Goal: Task Accomplishment & Management: Manage account settings

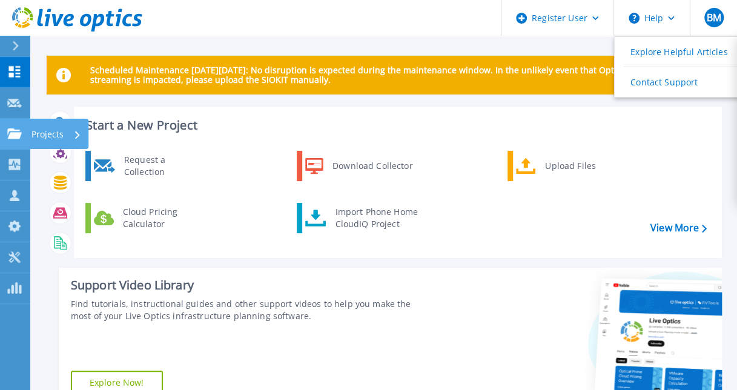
click at [15, 122] on link "Projects Projects" at bounding box center [15, 134] width 30 height 31
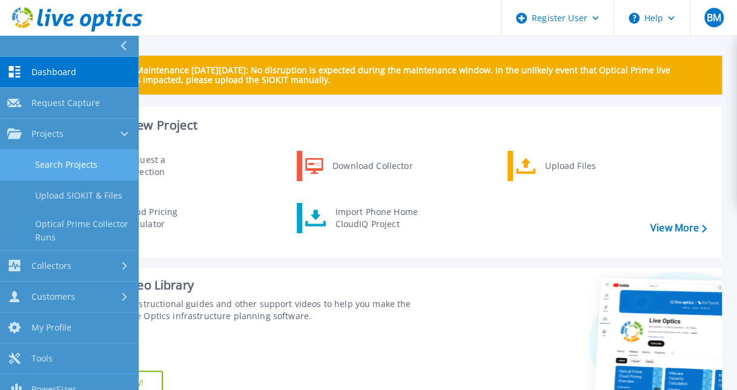
click at [51, 163] on link "Search Projects" at bounding box center [69, 165] width 138 height 31
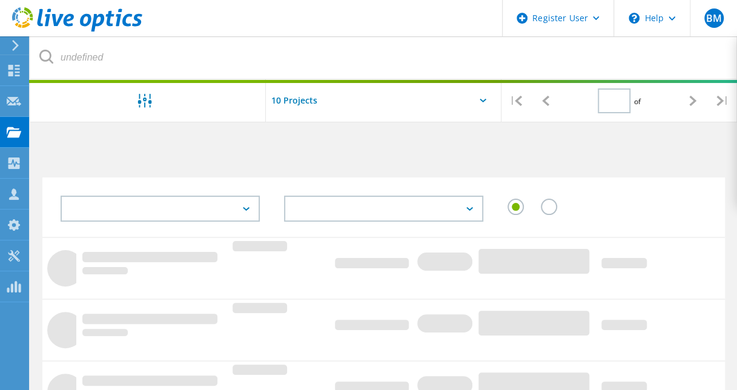
type input "1"
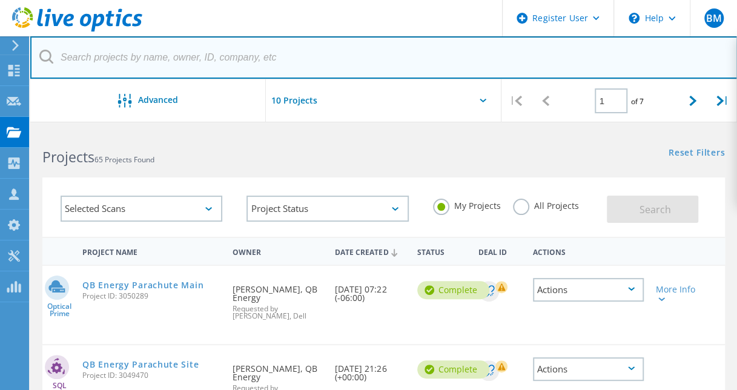
click at [228, 59] on input "text" at bounding box center [383, 57] width 707 height 42
paste input "how long does it take to run a full support bundle on data domain"
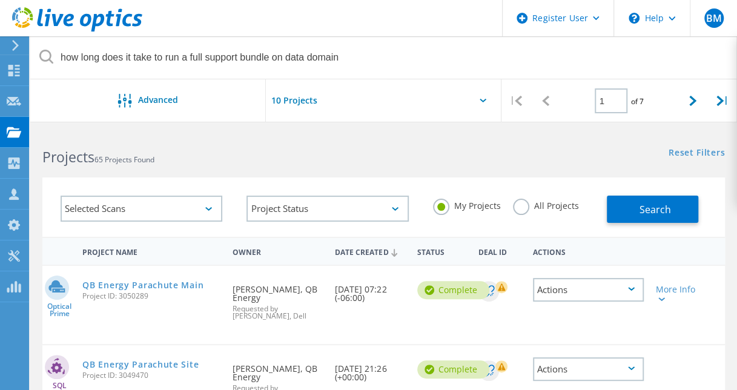
drag, startPoint x: 147, startPoint y: 153, endPoint x: 154, endPoint y: 150, distance: 7.9
click at [147, 153] on h2 "Projects 65 Projects Found" at bounding box center [206, 157] width 329 height 20
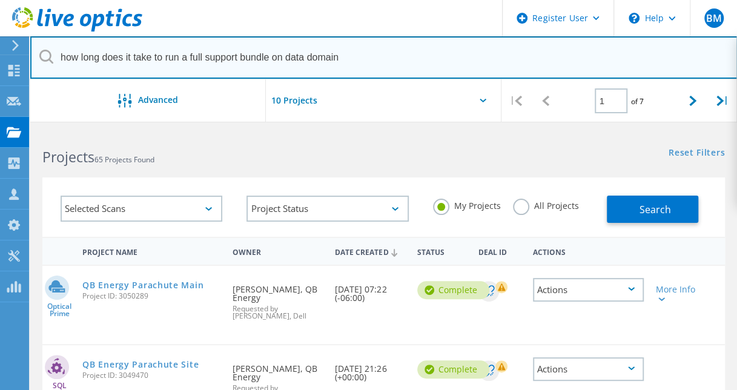
drag, startPoint x: 361, startPoint y: 56, endPoint x: -248, endPoint y: -1, distance: 611.1
paste input "luis.grijalva@douglasaz.gov"
type input "luis.grijalva@douglasaz.gov"
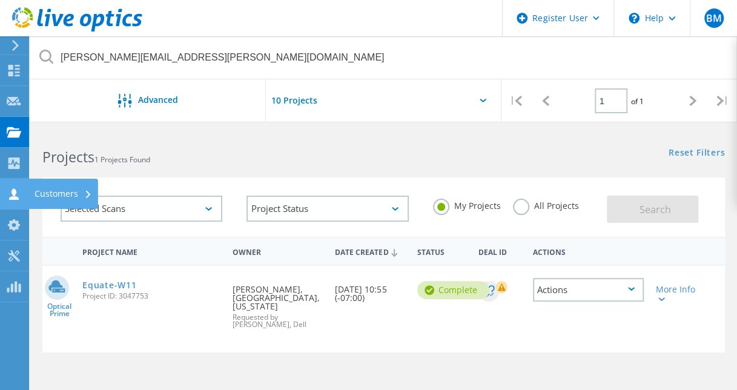
click at [11, 188] on icon at bounding box center [14, 194] width 15 height 12
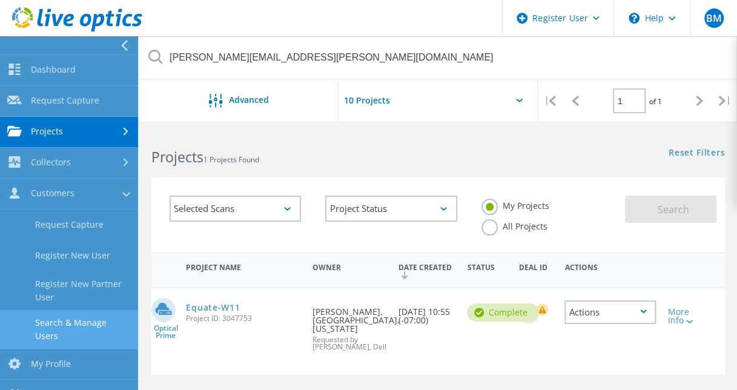
click at [84, 317] on link "Search & Manage Users" at bounding box center [69, 329] width 138 height 39
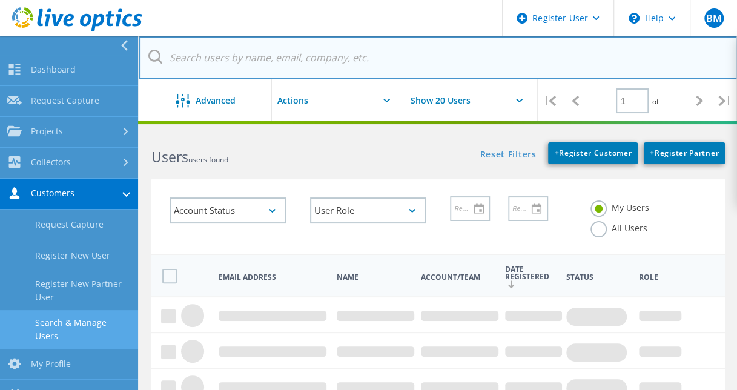
click at [235, 56] on input "text" at bounding box center [438, 57] width 598 height 42
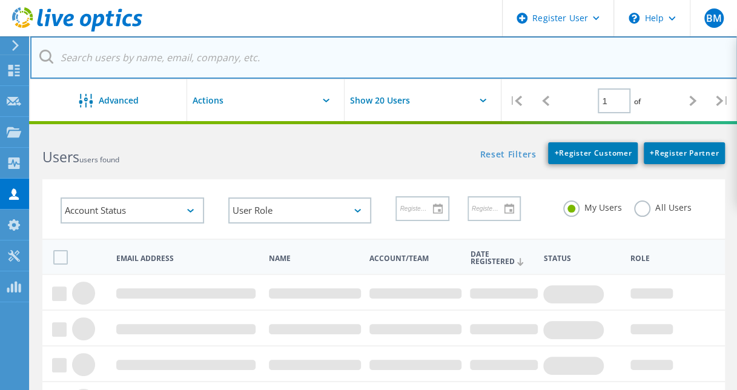
paste input "luis.grijalva@douglasaz.gov"
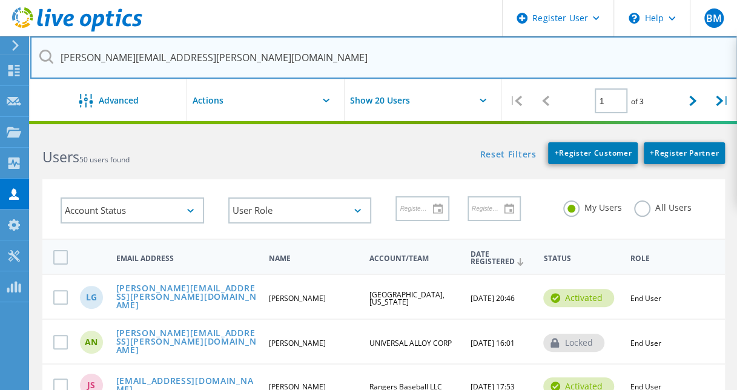
type input "luis.grijalva@douglasaz.gov"
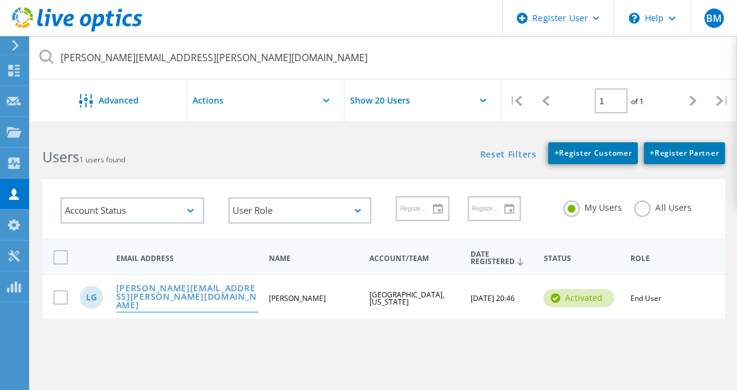
click at [208, 294] on link "luis.grijalva@douglasaz.gov" at bounding box center [187, 297] width 143 height 27
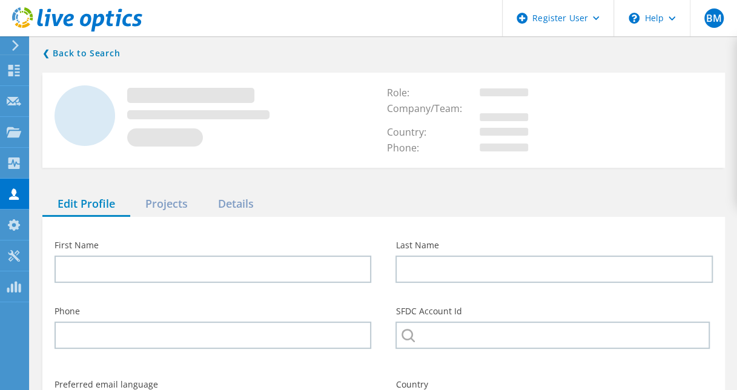
type input "Luis"
type input "Grijalva"
type input "[GEOGRAPHIC_DATA], [US_STATE]"
type input "English"
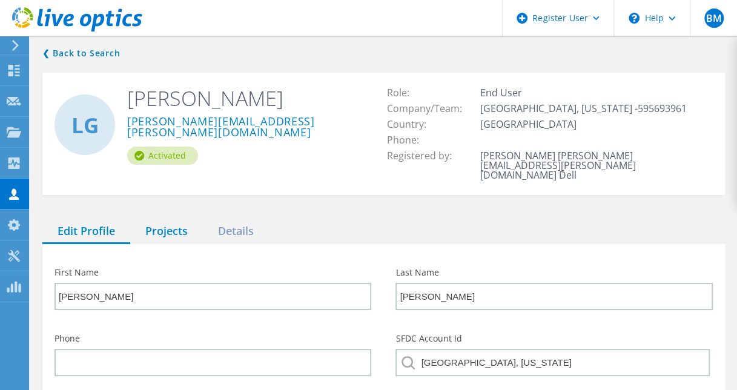
click at [160, 219] on div "Projects" at bounding box center [166, 231] width 73 height 25
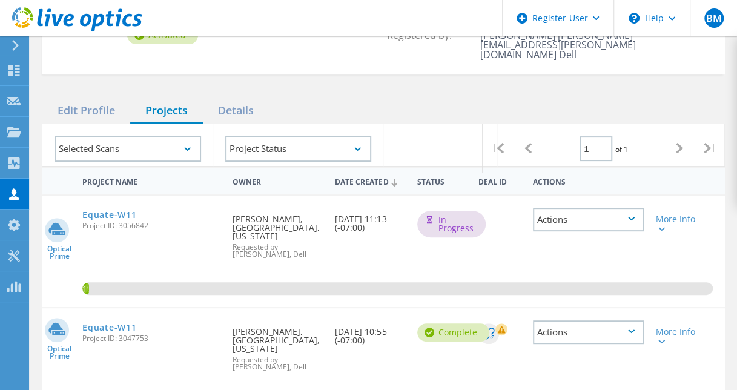
scroll to position [121, 0]
click at [374, 75] on div "❮ Back to Search LG Luis Grijalva luis.grijalva@douglasaz.gov Activated Role: E…" at bounding box center [383, 203] width 706 height 581
click at [388, 77] on div "❮ Back to Search LG Luis Grijalva luis.grijalva@douglasaz.gov Activated Role: E…" at bounding box center [383, 203] width 706 height 581
click at [432, 98] on div "Edit Profile Projects Details" at bounding box center [383, 110] width 682 height 25
drag, startPoint x: 386, startPoint y: 208, endPoint x: 334, endPoint y: 200, distance: 53.3
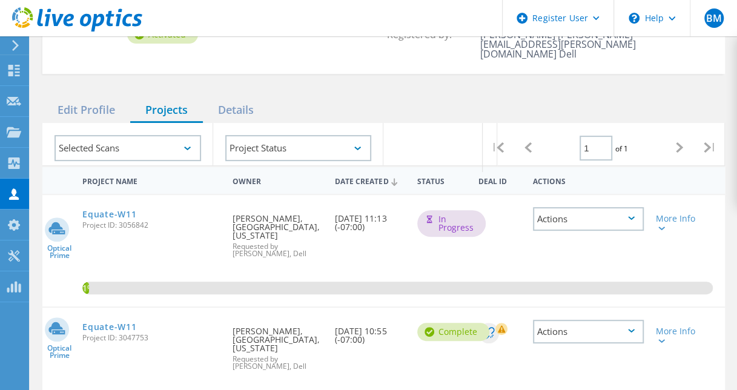
click at [334, 201] on div "Date Created 09/16/2025, 11:13 (-07:00)" at bounding box center [370, 219] width 82 height 48
drag, startPoint x: 334, startPoint y: 200, endPoint x: 350, endPoint y: 59, distance: 142.0
click at [350, 59] on div "❮ Back to Search LG Luis Grijalva luis.grijalva@douglasaz.gov Activated Role: E…" at bounding box center [383, 203] width 706 height 581
click at [340, 29] on header "Register User \n Help Explore Helpful Articles Contact Support BM Dell User Bry…" at bounding box center [368, 18] width 737 height 36
click at [340, 98] on div "Edit Profile Projects Details" at bounding box center [383, 110] width 682 height 25
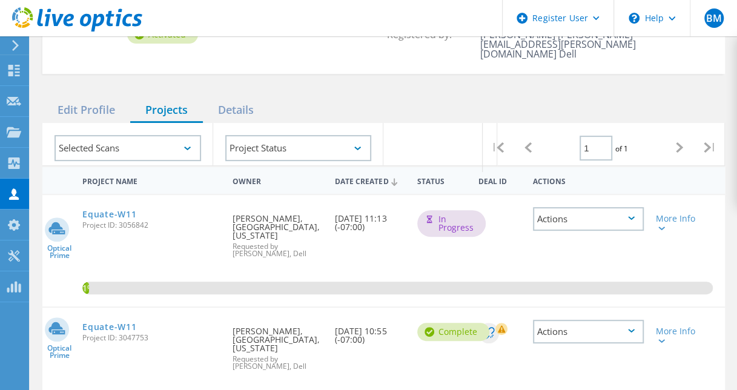
click at [324, 29] on header "Register User \n Help Explore Helpful Articles Contact Support BM Dell User Bry…" at bounding box center [368, 18] width 737 height 36
click at [356, 98] on div "Edit Profile Projects Details" at bounding box center [383, 110] width 682 height 25
click at [373, 15] on header "Register User \n Help Explore Helpful Articles Contact Support BM Dell User Bry…" at bounding box center [368, 18] width 737 height 36
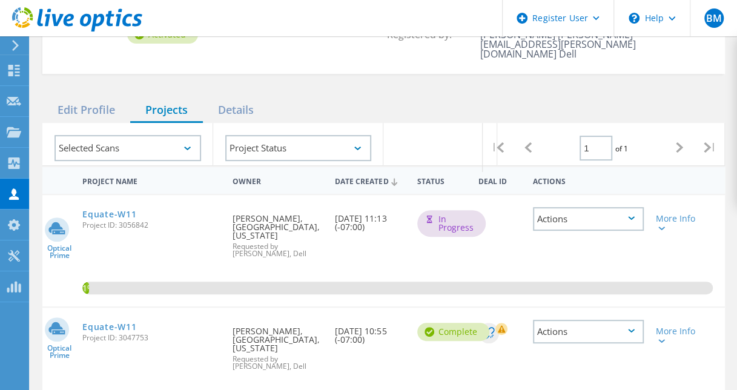
click at [326, 15] on header "Register User \n Help Explore Helpful Articles Contact Support BM Dell User Bry…" at bounding box center [368, 18] width 737 height 36
click at [501, 73] on div "❮ Back to Search LG Luis Grijalva luis.grijalva@douglasaz.gov Activated Role: E…" at bounding box center [383, 203] width 706 height 581
click at [445, 17] on header "Register User \n Help Explore Helpful Articles Contact Support BM Dell User Bry…" at bounding box center [368, 18] width 737 height 36
click at [667, 240] on div "1%" at bounding box center [383, 250] width 682 height 111
click at [378, 72] on div "❮ Back to Search LG Luis Grijalva luis.grijalva@douglasaz.gov Activated Role: E…" at bounding box center [383, 203] width 706 height 581
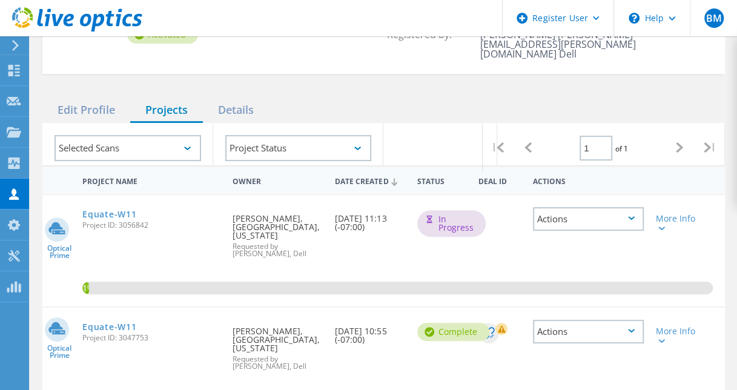
click at [288, 71] on div "❮ Back to Search LG Luis Grijalva luis.grijalva@douglasaz.gov Activated Role: E…" at bounding box center [383, 203] width 706 height 581
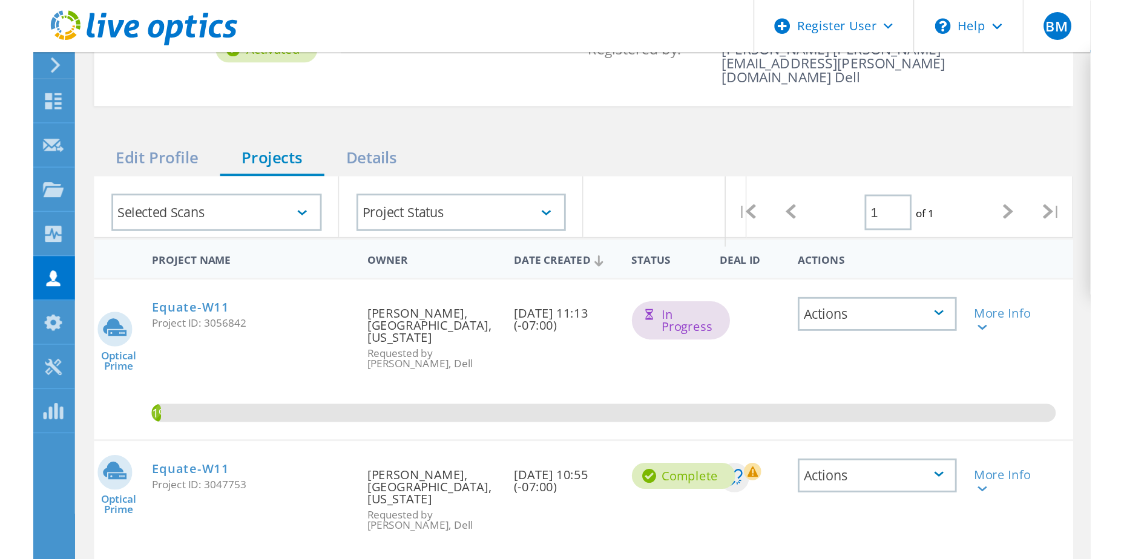
scroll to position [71, 0]
